Goal: Task Accomplishment & Management: Use online tool/utility

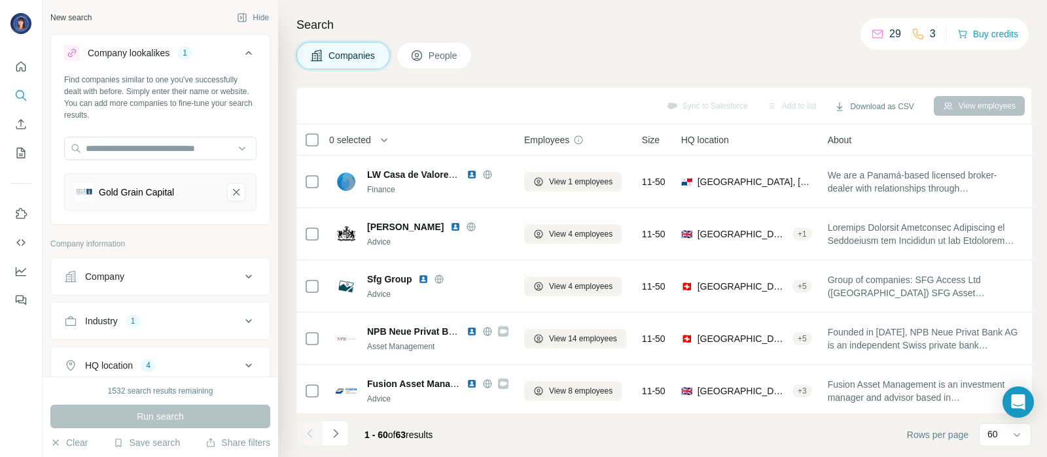
scroll to position [2892, 0]
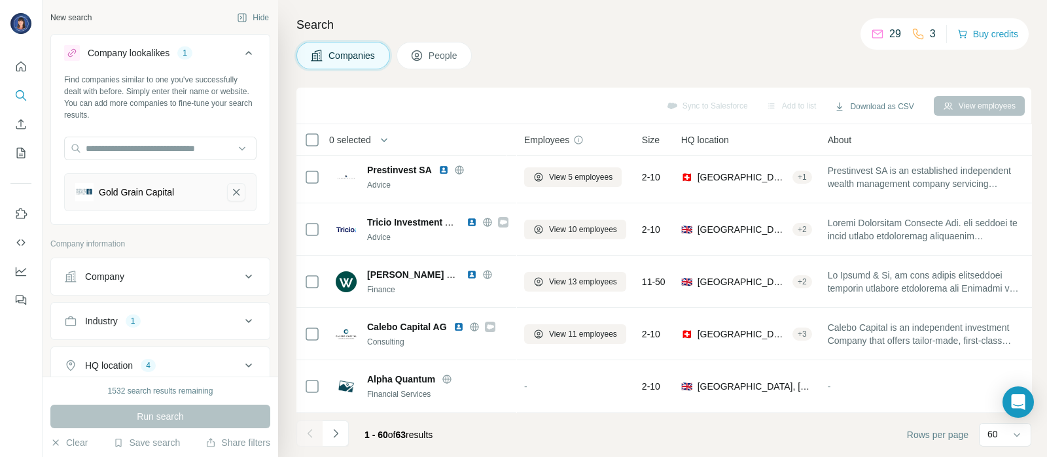
click at [230, 191] on icon "Gold Grain Capital-remove-button" at bounding box center [236, 192] width 12 height 13
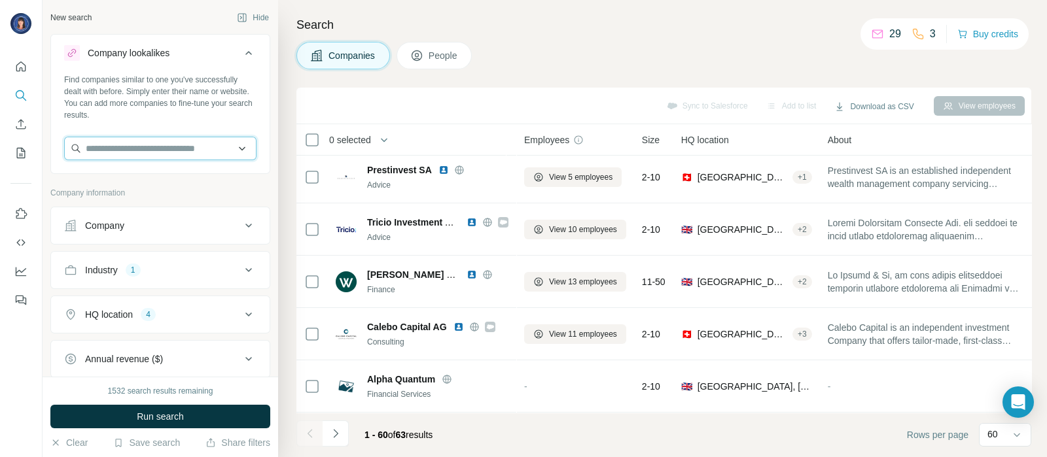
click at [154, 149] on input "text" at bounding box center [160, 149] width 192 height 24
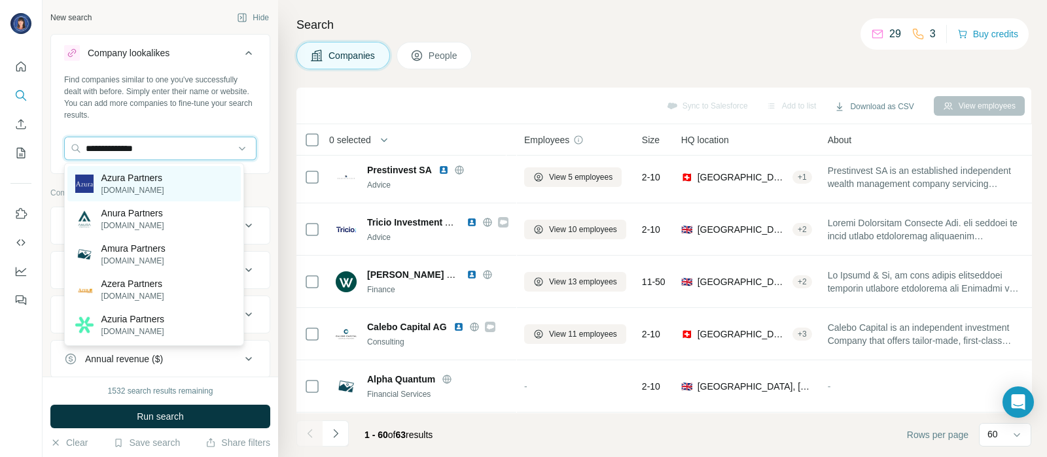
type input "**********"
click at [130, 180] on p "Azura Partners" at bounding box center [132, 177] width 63 height 13
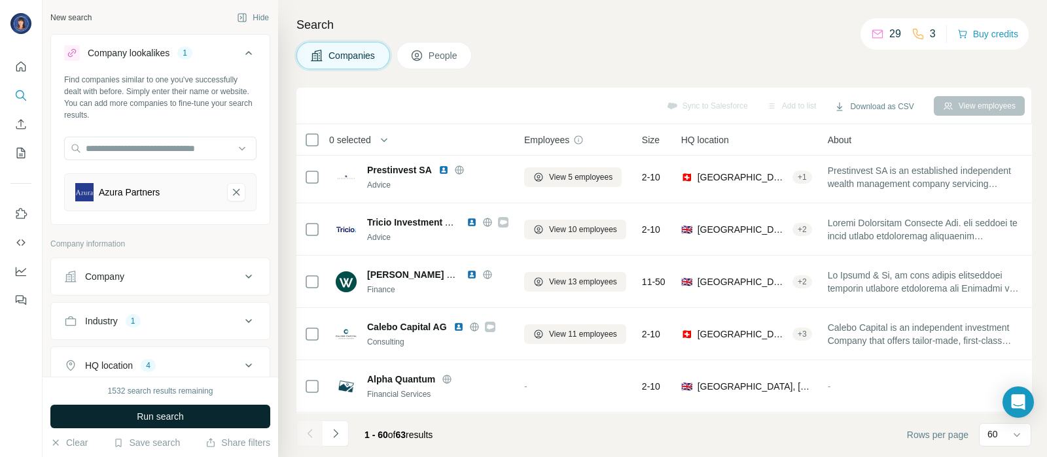
click at [129, 415] on button "Run search" at bounding box center [160, 417] width 220 height 24
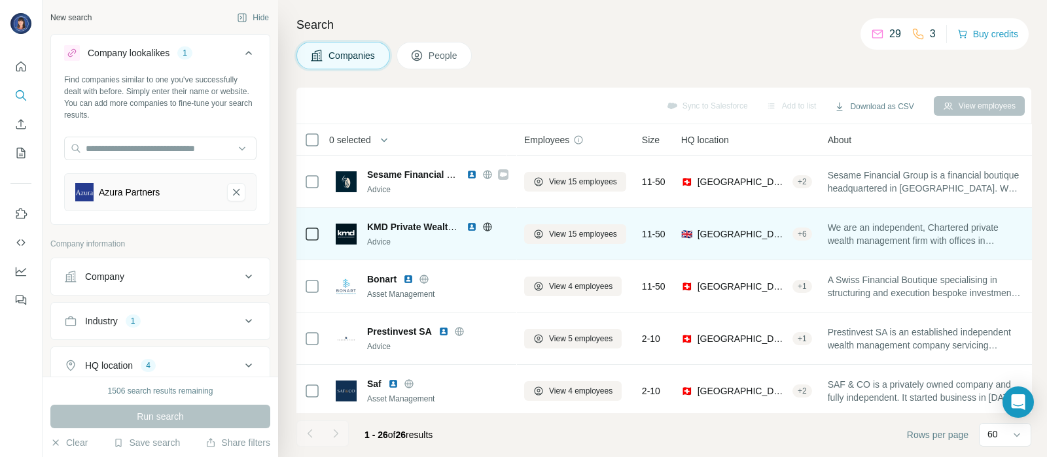
click at [470, 225] on img at bounding box center [472, 227] width 10 height 10
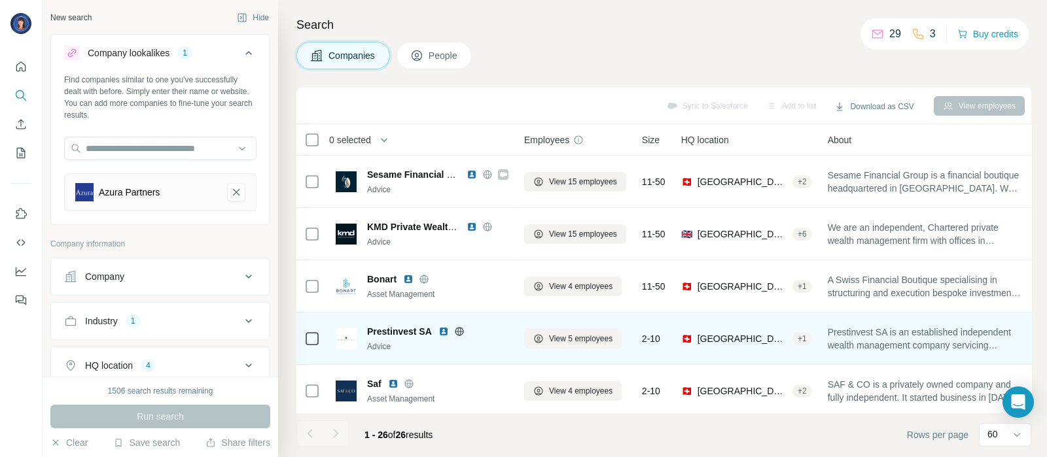
click at [445, 332] on img at bounding box center [443, 332] width 10 height 10
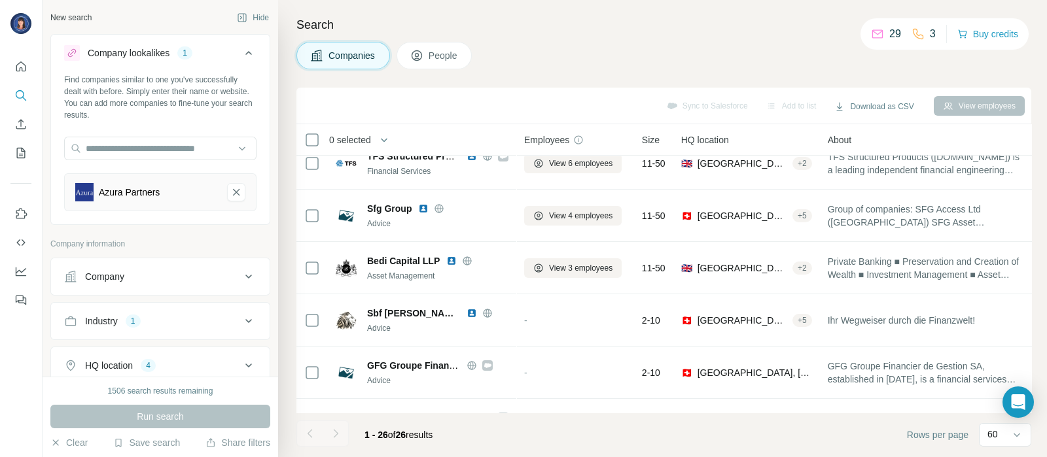
scroll to position [1112, 0]
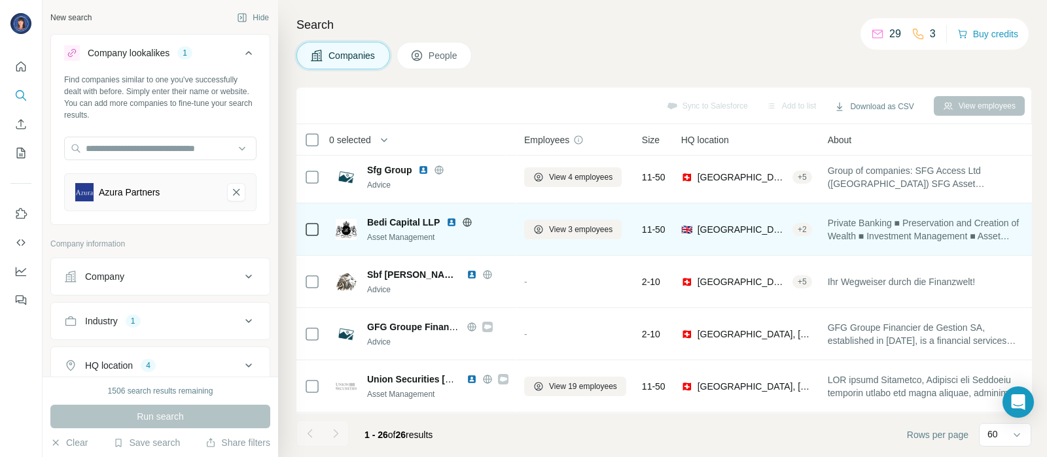
click at [450, 217] on img at bounding box center [451, 222] width 10 height 10
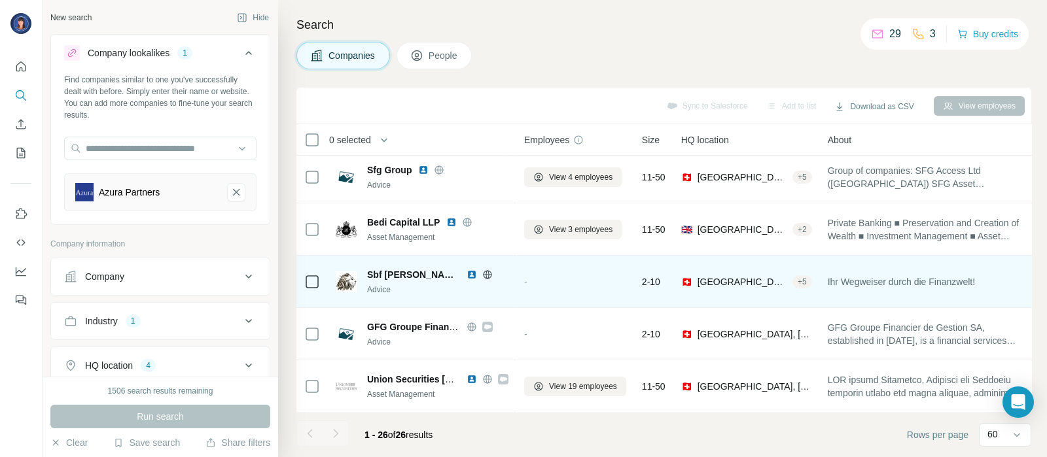
click at [467, 270] on img at bounding box center [472, 275] width 10 height 10
